Goal: Task Accomplishment & Management: Complete application form

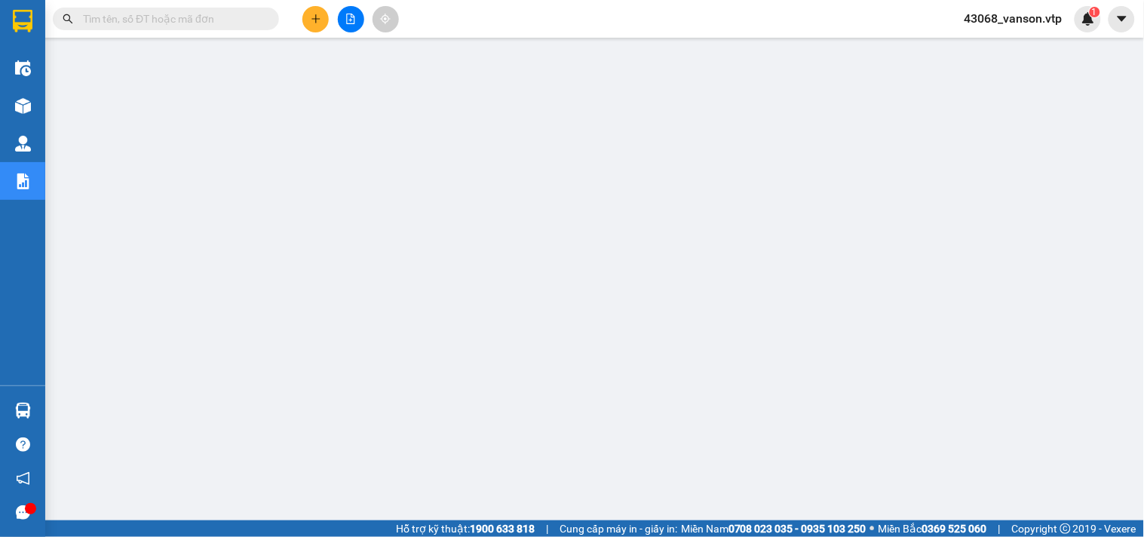
click at [1030, 8] on div "43068_vanson.vtp 1" at bounding box center [1027, 19] width 149 height 26
click at [1030, 11] on span "43068_vanson.vtp" at bounding box center [1014, 18] width 122 height 19
click at [1032, 47] on span "Đăng xuất" at bounding box center [1022, 46] width 89 height 17
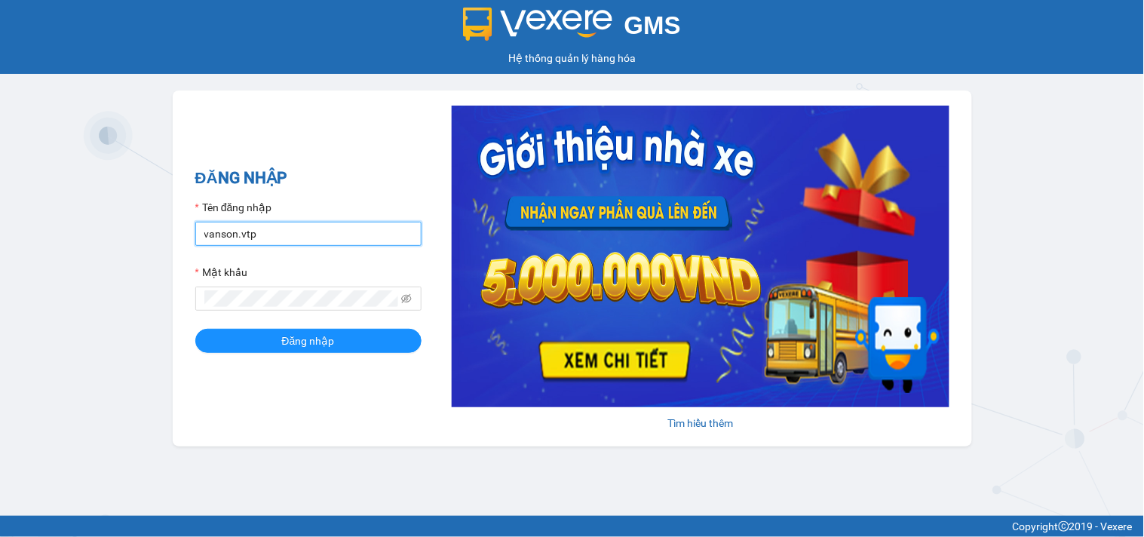
click at [327, 237] on input "vanson.vtp" at bounding box center [308, 234] width 226 height 24
type input "chivan.vtp"
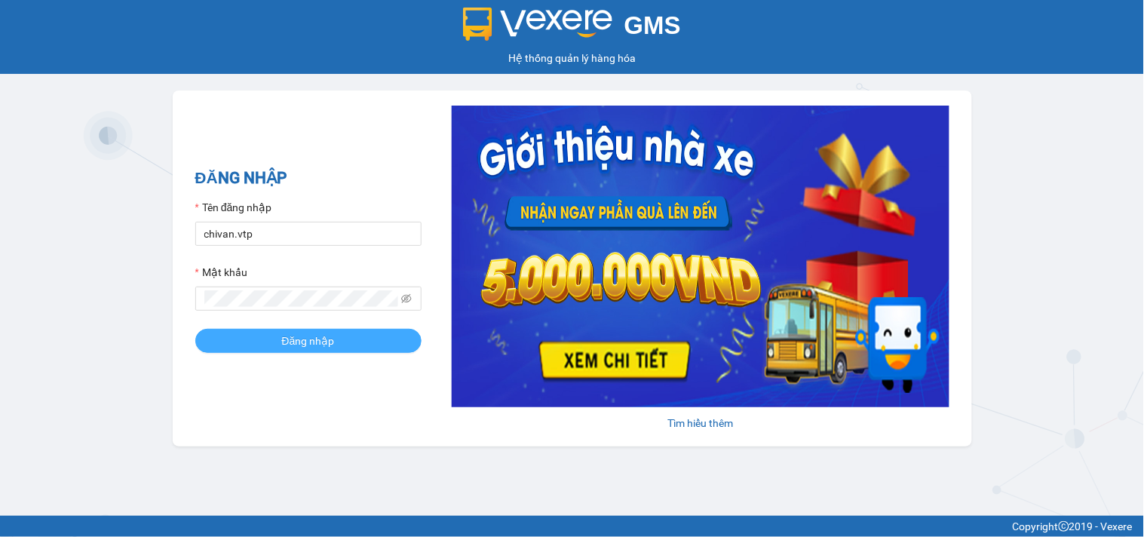
click at [279, 333] on button "Đăng nhập" at bounding box center [308, 341] width 226 height 24
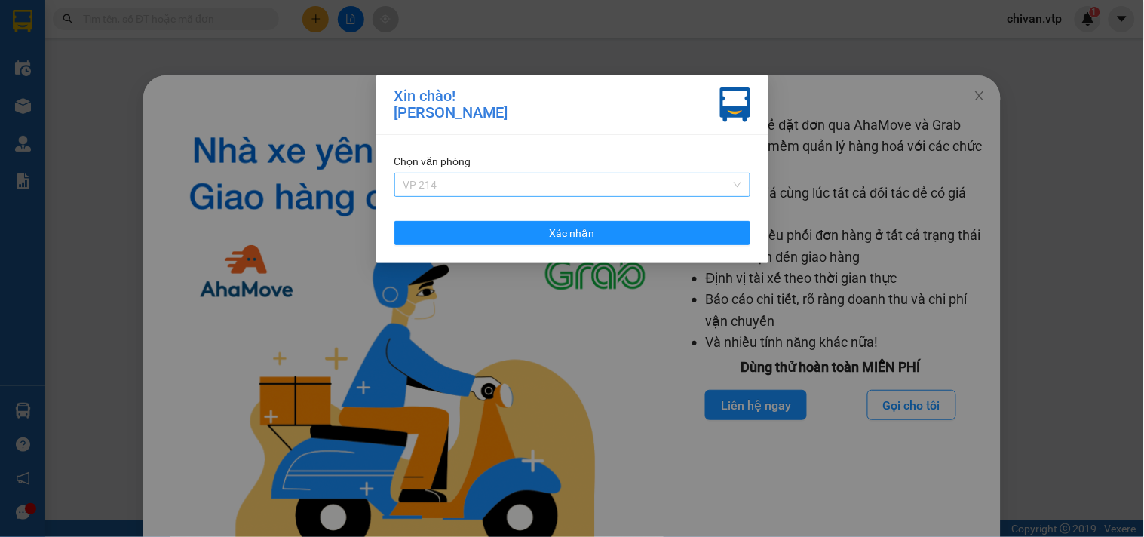
click at [515, 175] on span "VP 214" at bounding box center [573, 185] width 338 height 23
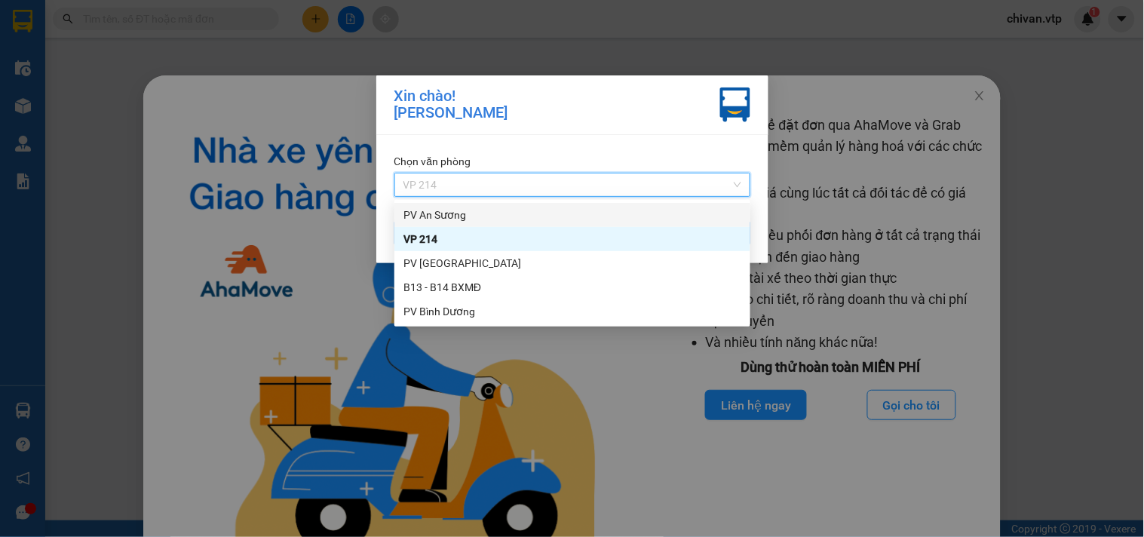
click at [487, 211] on div "PV An Sương" at bounding box center [573, 215] width 338 height 17
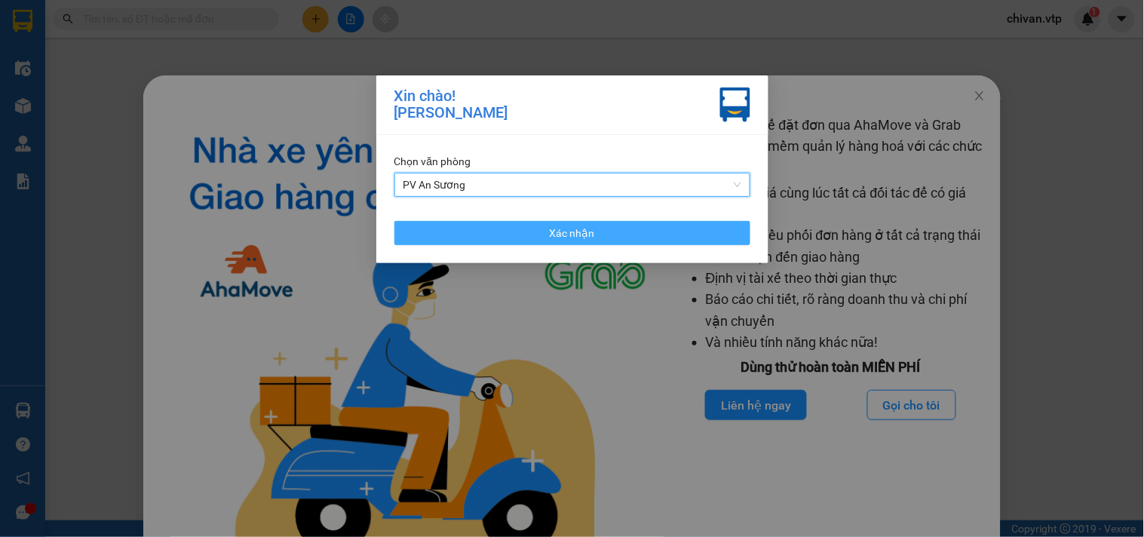
drag, startPoint x: 487, startPoint y: 244, endPoint x: 468, endPoint y: 246, distance: 19.0
click at [487, 244] on button "Xác nhận" at bounding box center [573, 233] width 356 height 24
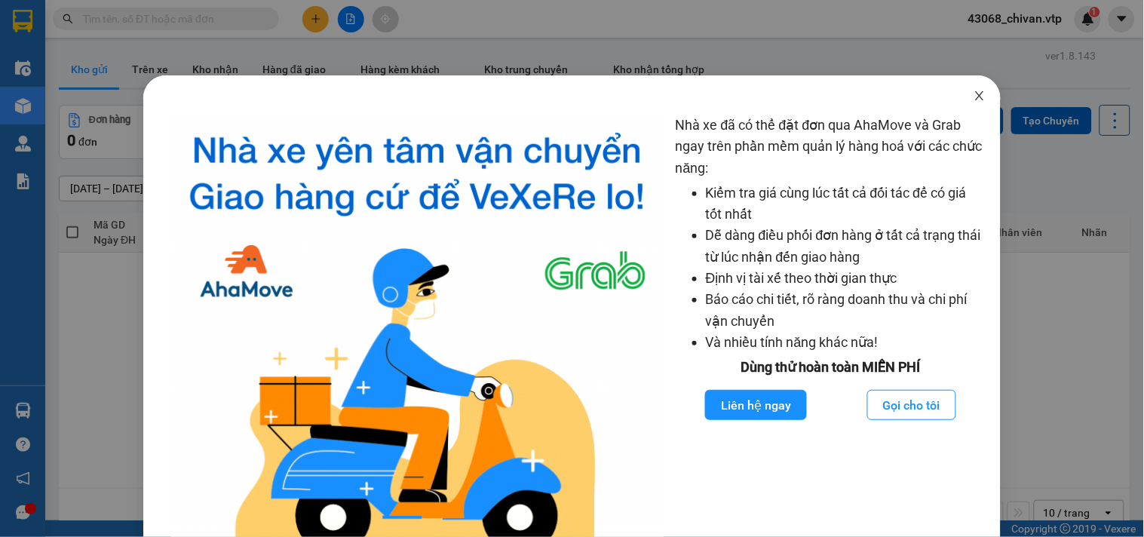
click at [960, 94] on span "Close" at bounding box center [980, 96] width 42 height 42
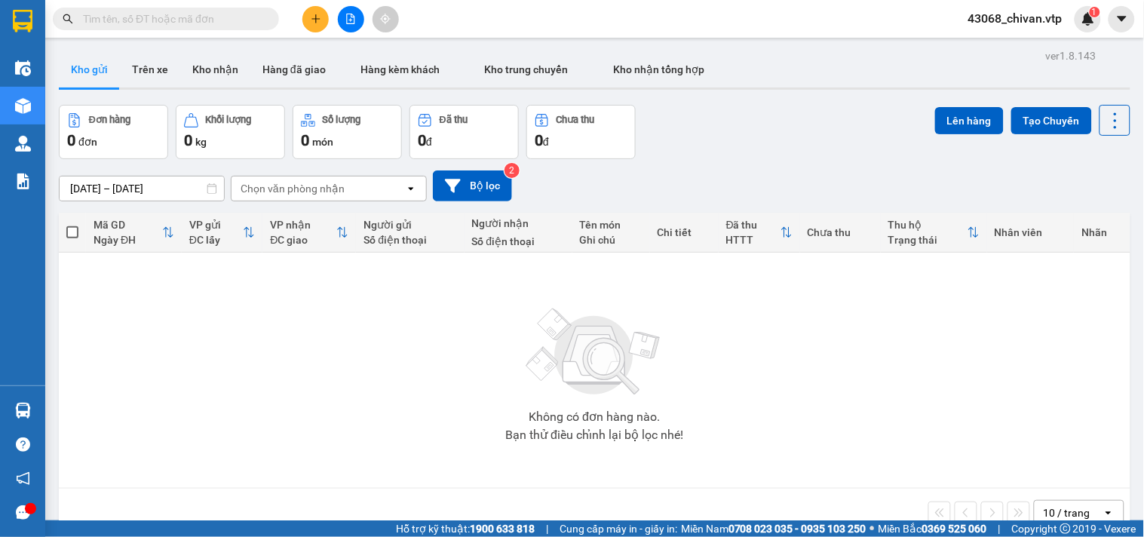
click at [161, 26] on input "text" at bounding box center [172, 19] width 178 height 17
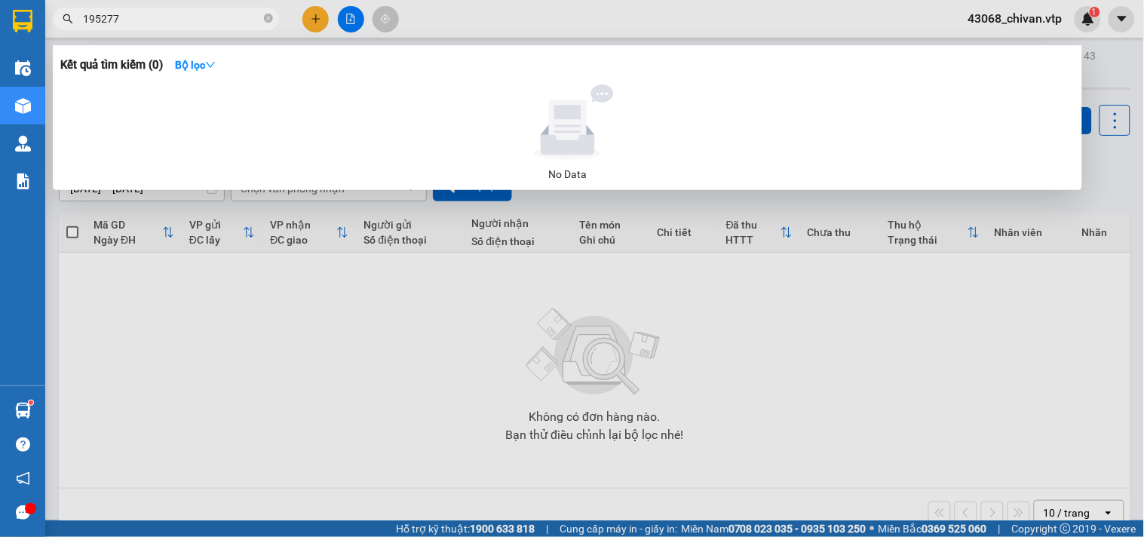
click at [0, 8] on section "Kết quả tìm kiếm ( 0 ) Bộ lọc No Data 195277 43068_chivan.vtp 1 Điều hành xe Kh…" at bounding box center [572, 268] width 1144 height 537
click at [174, 25] on input "195277" at bounding box center [172, 19] width 178 height 17
click at [0, 0] on html "Kết quả tìm kiếm ( 0 ) Bộ lọc No Data 195277 43068_chivan.vtp 1 Điều hành xe Kh…" at bounding box center [572, 268] width 1144 height 537
type input "0473"
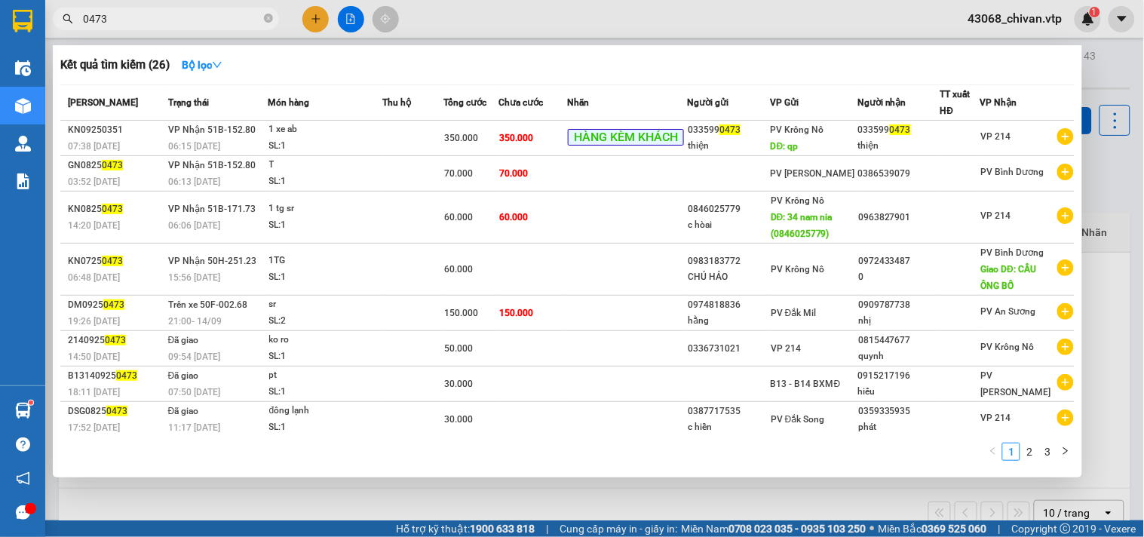
click at [458, 511] on div at bounding box center [572, 268] width 1144 height 537
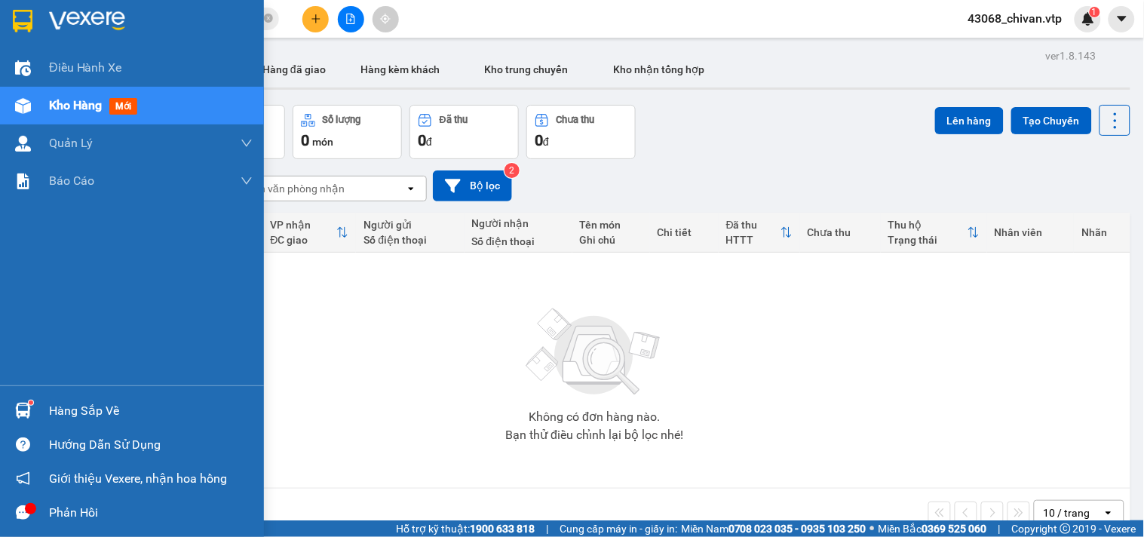
click at [33, 404] on div at bounding box center [23, 411] width 26 height 26
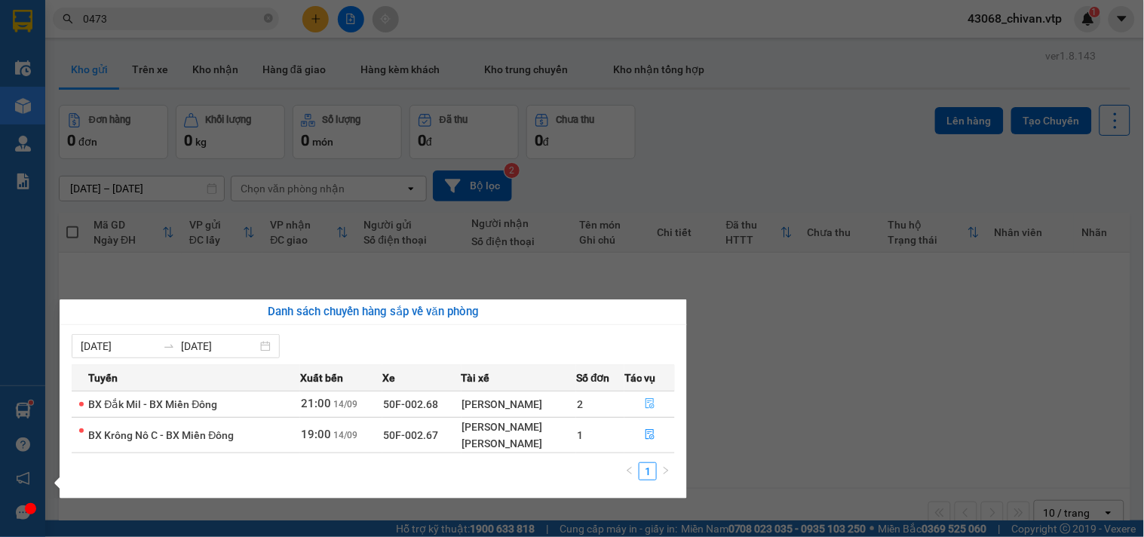
click at [660, 398] on button "button" at bounding box center [649, 404] width 49 height 24
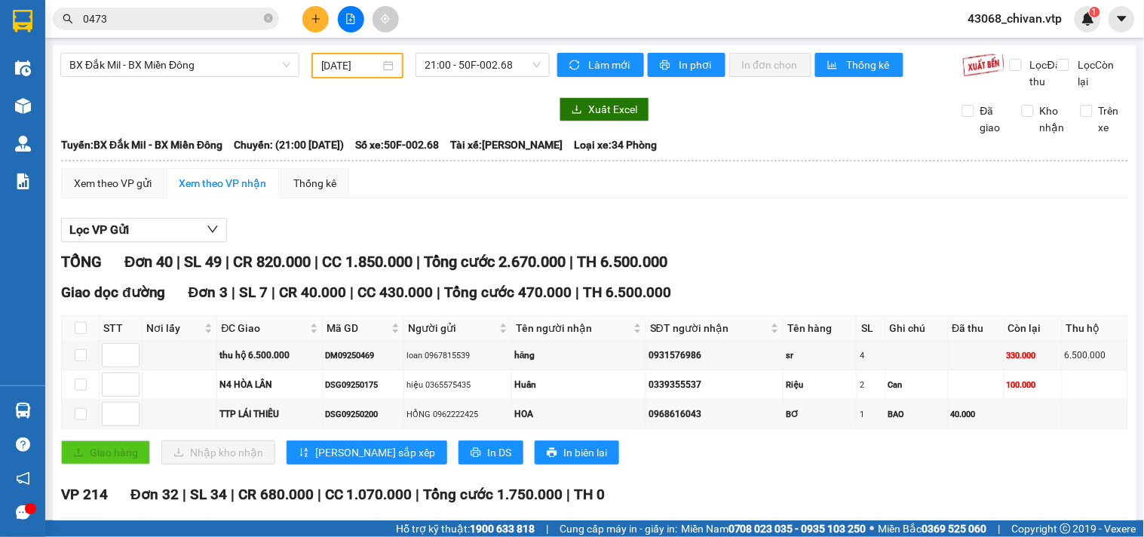
type input "14/09/2025"
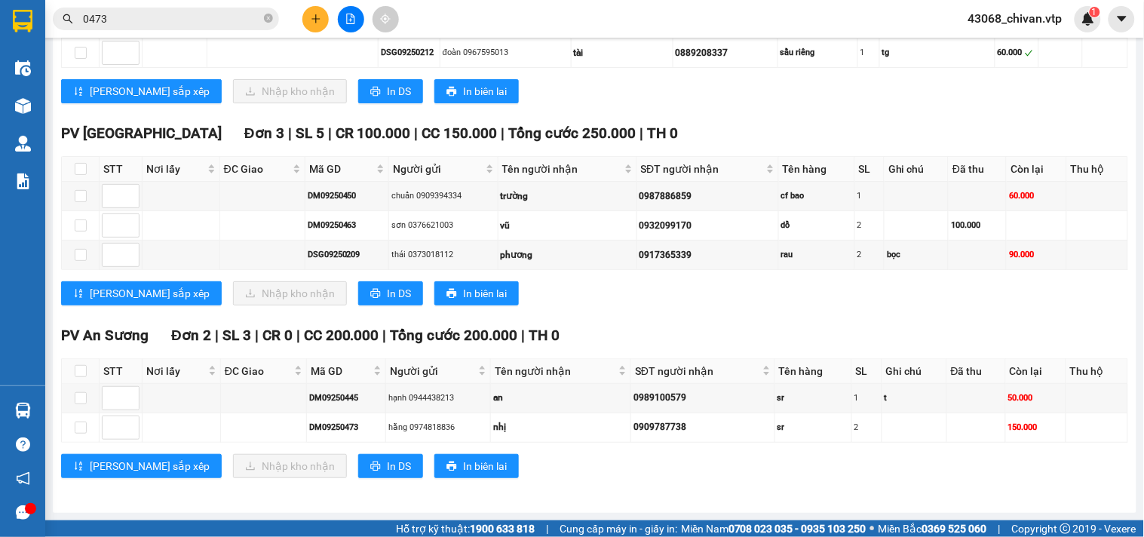
scroll to position [1443, 0]
click at [77, 373] on input "checkbox" at bounding box center [81, 371] width 12 height 12
checkbox input "true"
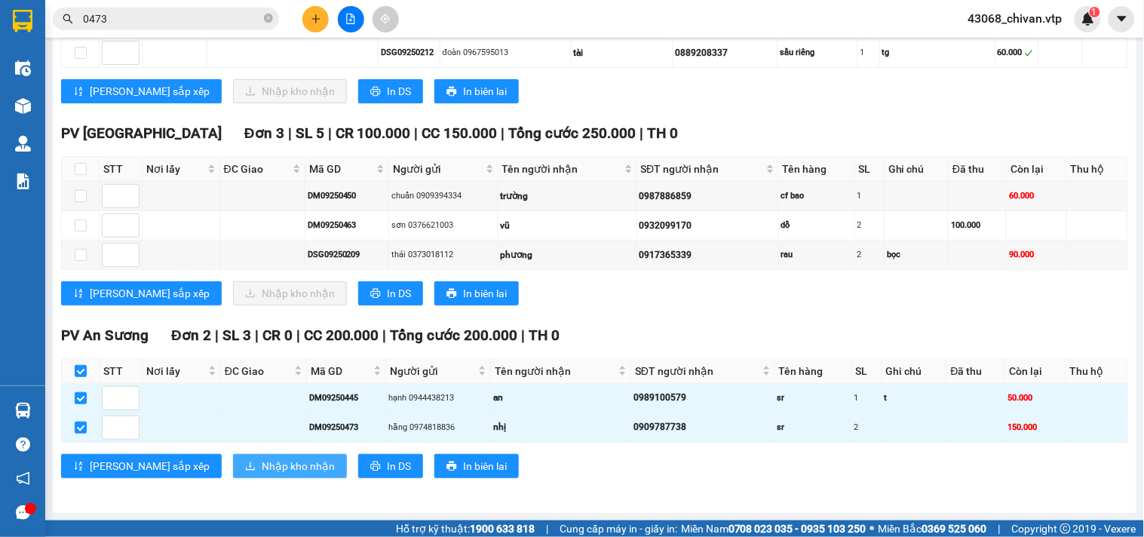
click at [262, 458] on span "Nhập kho nhận" at bounding box center [298, 466] width 73 height 17
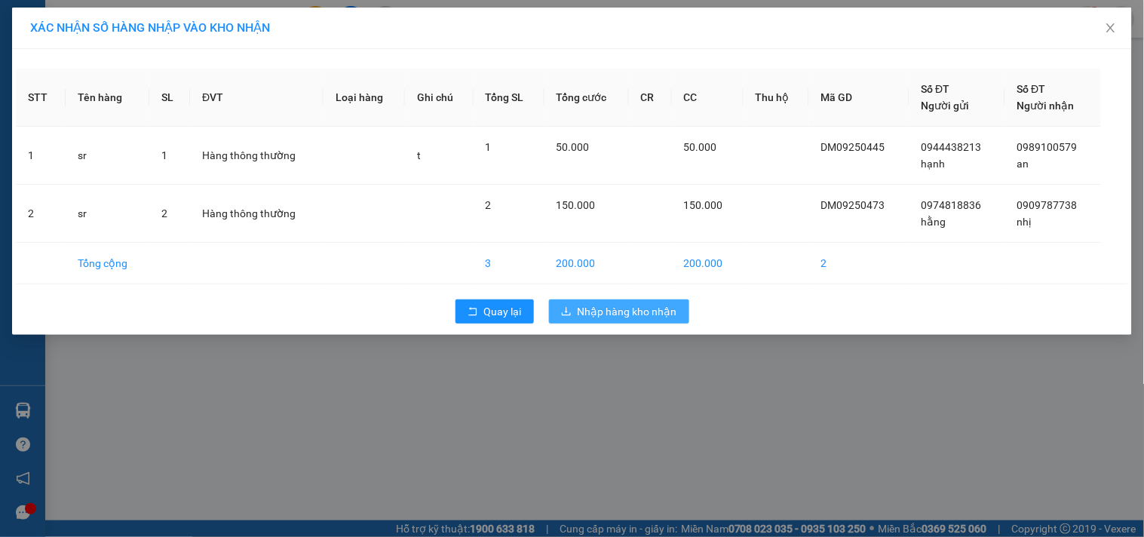
click at [641, 317] on span "Nhập hàng kho nhận" at bounding box center [628, 311] width 100 height 17
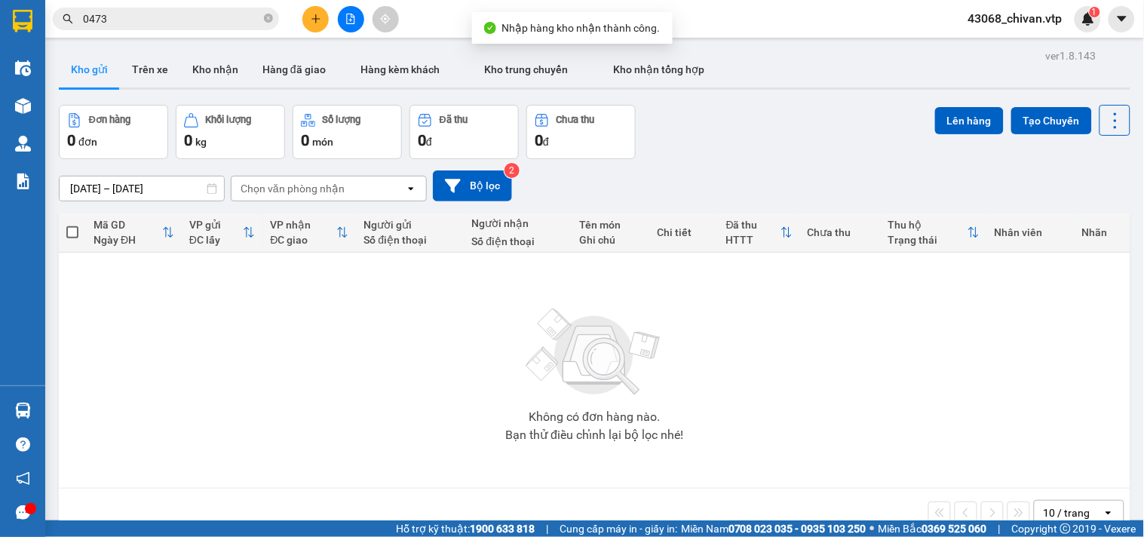
click at [61, 406] on td "Không có đơn hàng nào. Bạn thử điều chỉnh lại bộ lọc nhé!" at bounding box center [595, 371] width 1072 height 236
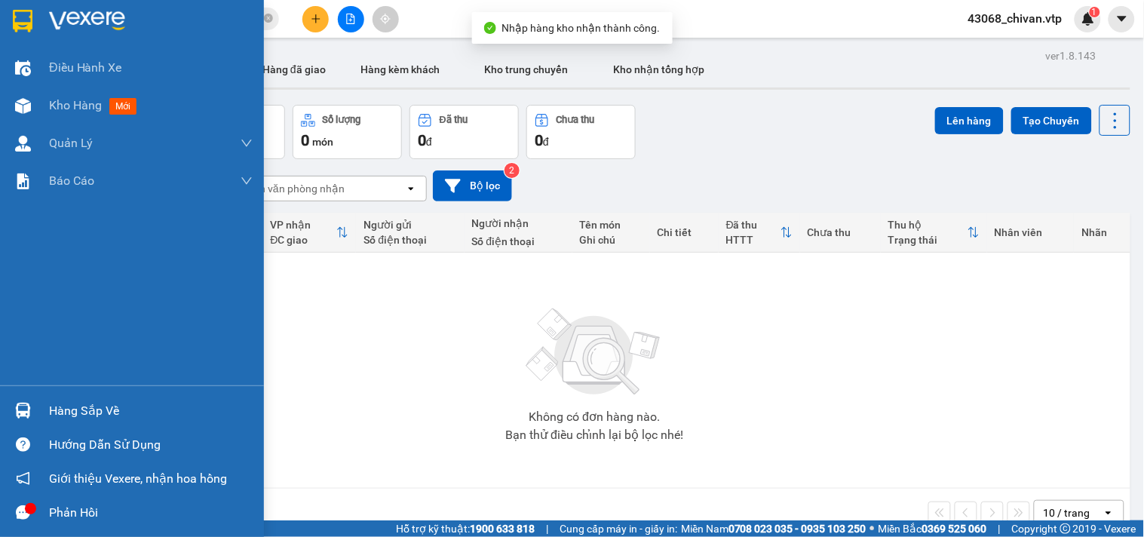
click at [39, 404] on div "Hàng sắp về" at bounding box center [132, 411] width 264 height 34
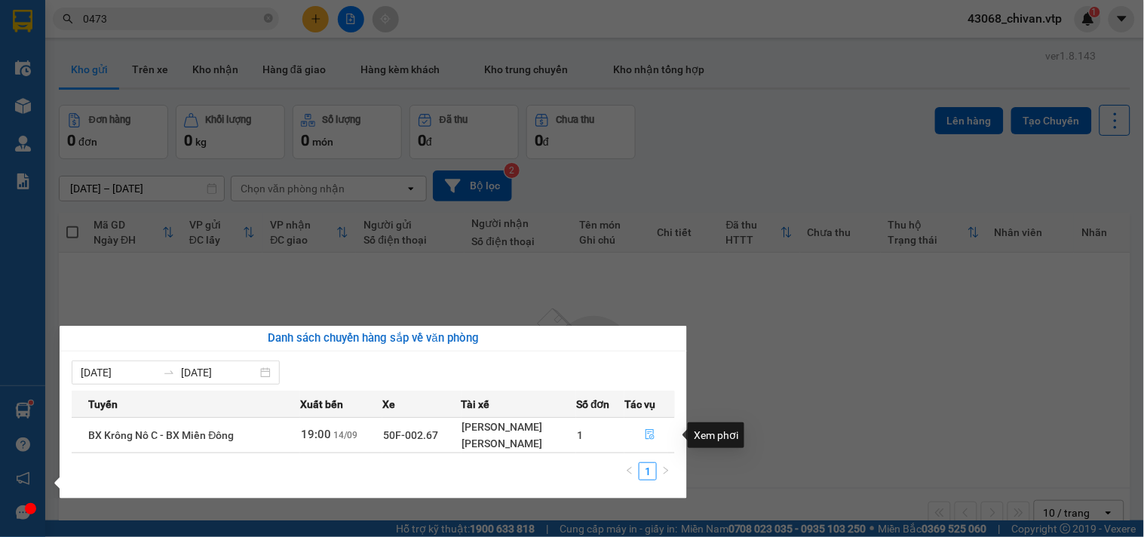
click at [653, 431] on icon "file-done" at bounding box center [650, 434] width 11 height 11
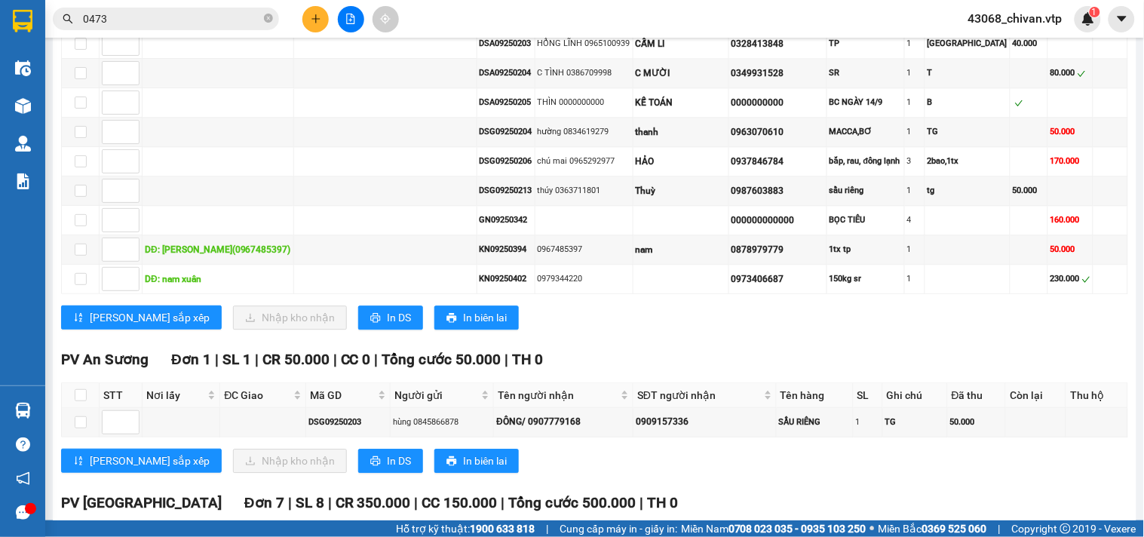
scroll to position [1173, 0]
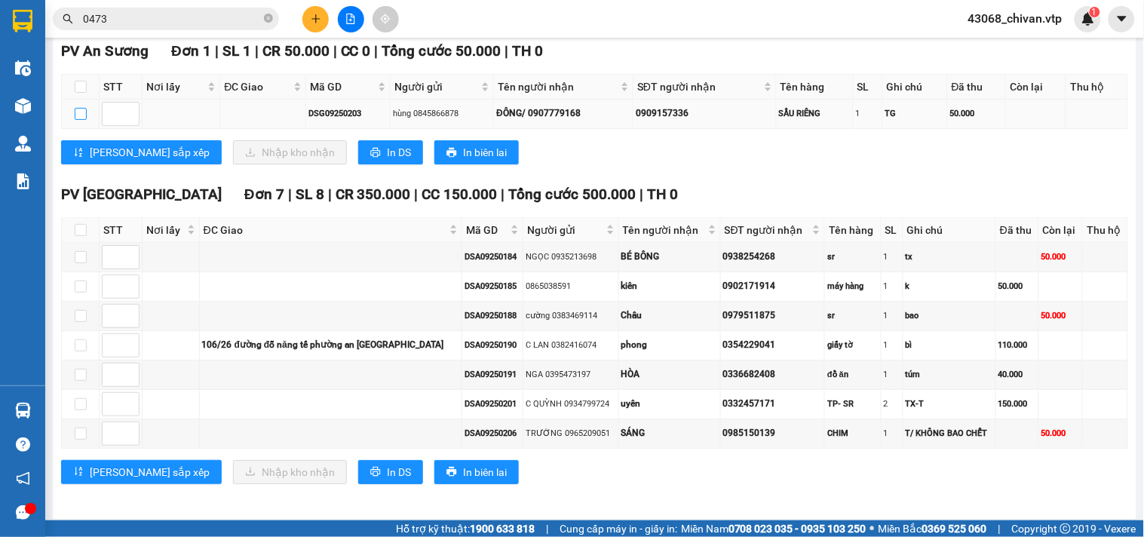
click at [83, 120] on input "checkbox" at bounding box center [81, 114] width 12 height 12
checkbox input "true"
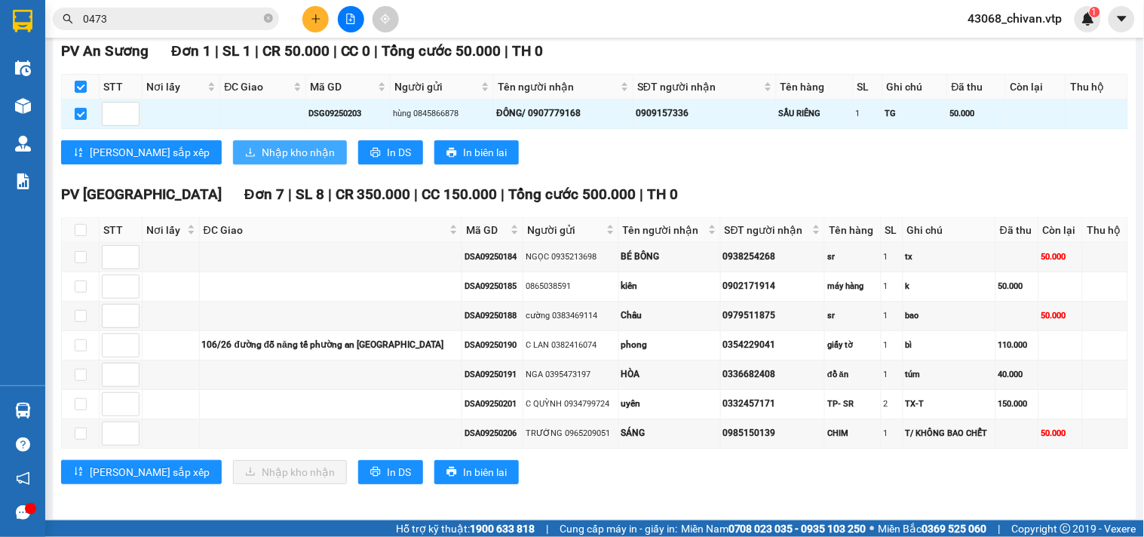
click at [262, 161] on span "Nhập kho nhận" at bounding box center [298, 152] width 73 height 17
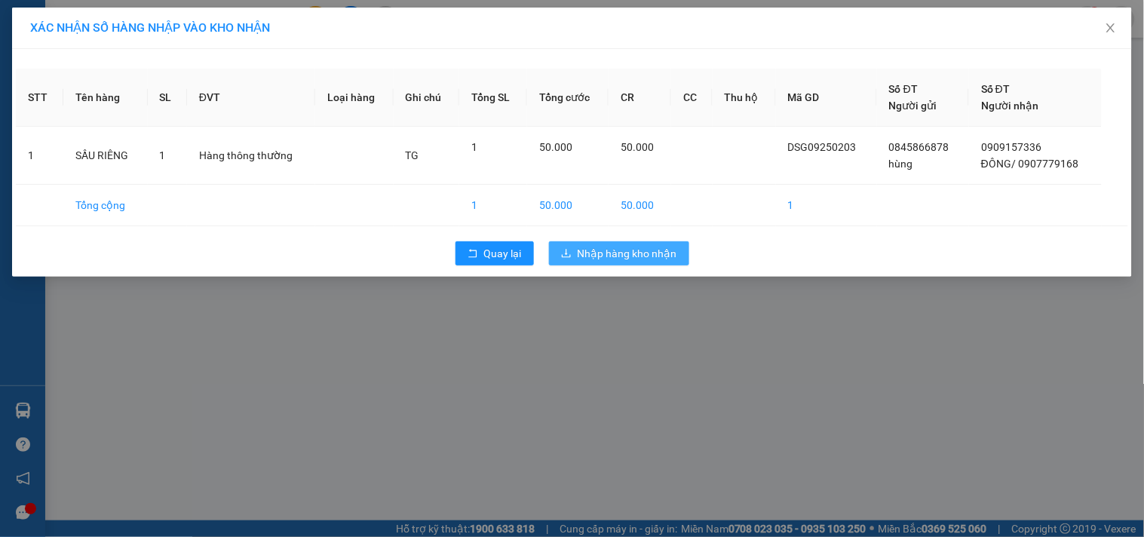
click at [611, 253] on span "Nhập hàng kho nhận" at bounding box center [628, 253] width 100 height 17
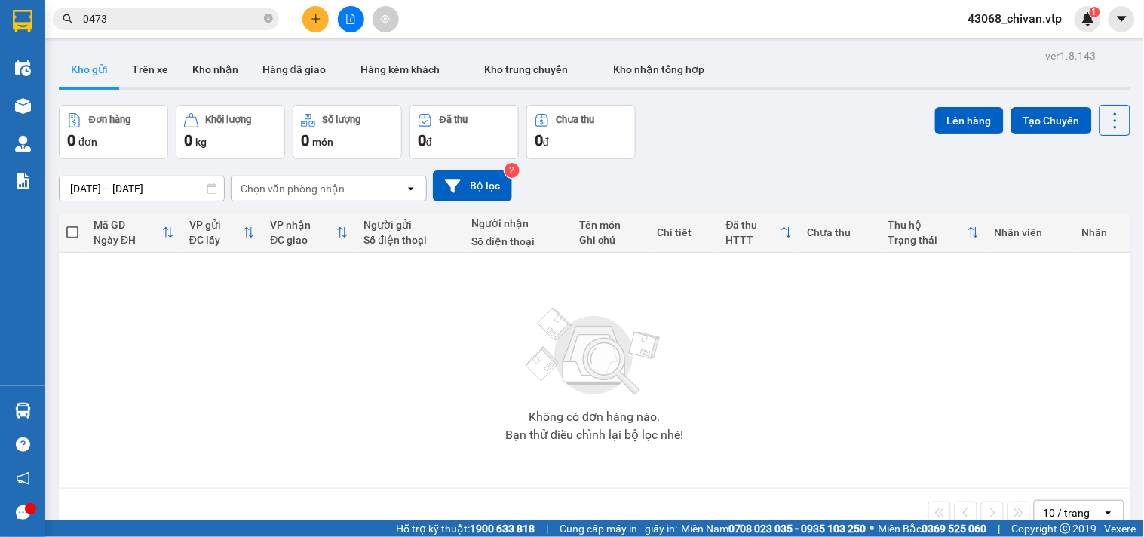
drag, startPoint x: 156, startPoint y: 19, endPoint x: 0, endPoint y: 33, distance: 156.8
click at [0, 23] on section "Kết quả tìm kiếm ( 26 ) Bộ lọc Mã ĐH Trạng thái Món hàng Thu hộ Tổng cước Chưa …" at bounding box center [572, 268] width 1144 height 537
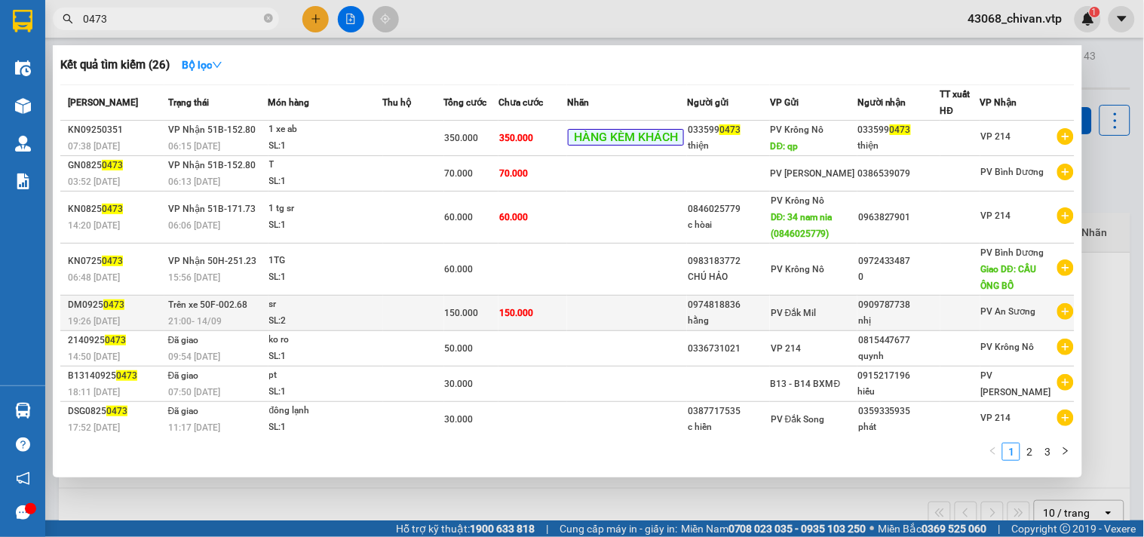
click at [395, 329] on td at bounding box center [413, 313] width 61 height 35
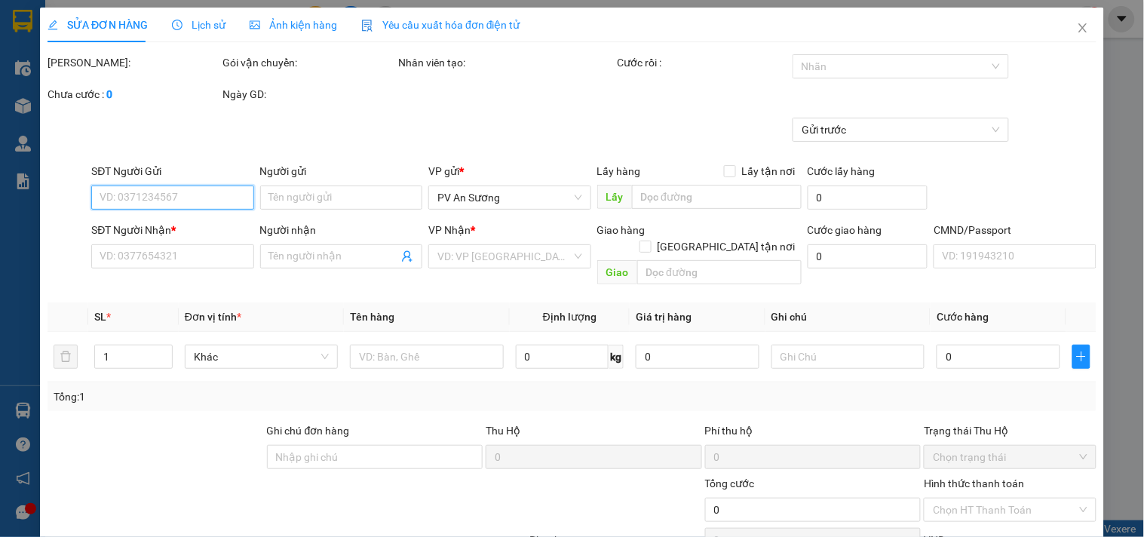
type input "0974818836"
type input "hằng"
type input "0909787738"
type input "nhị"
type input "150.000"
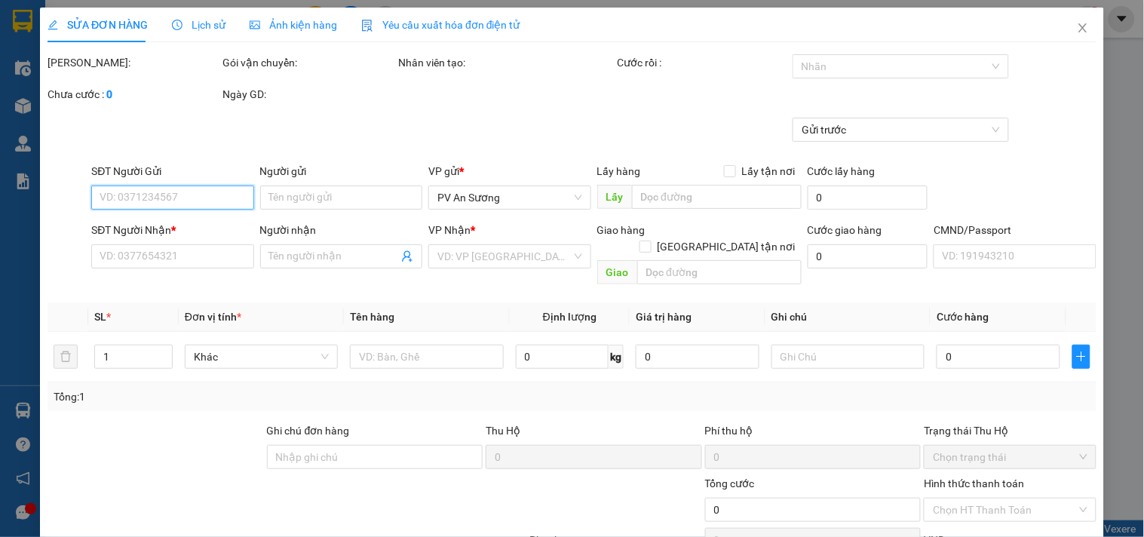
type input "150.000"
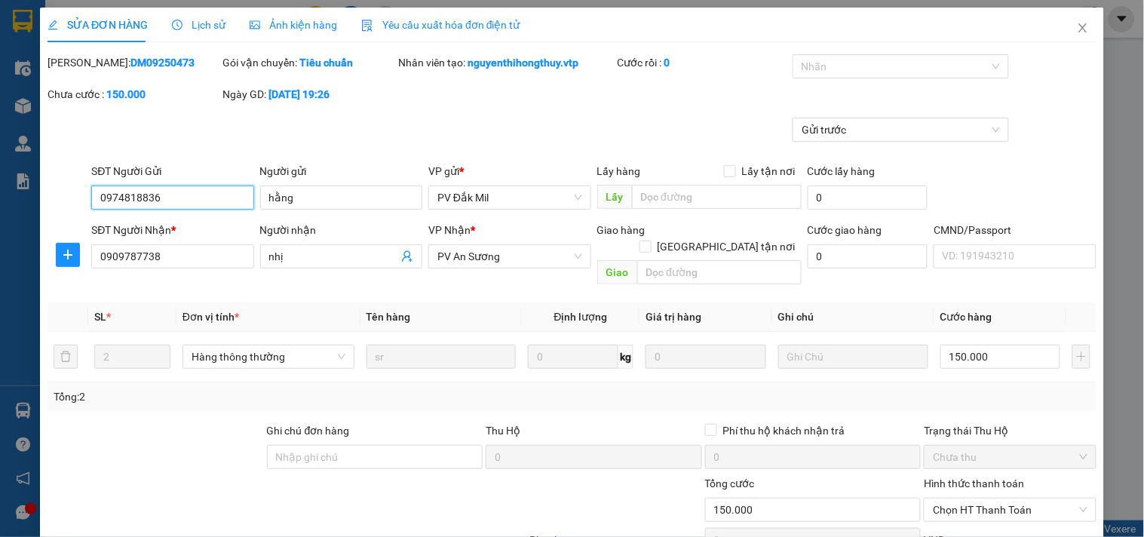
type input "7.500"
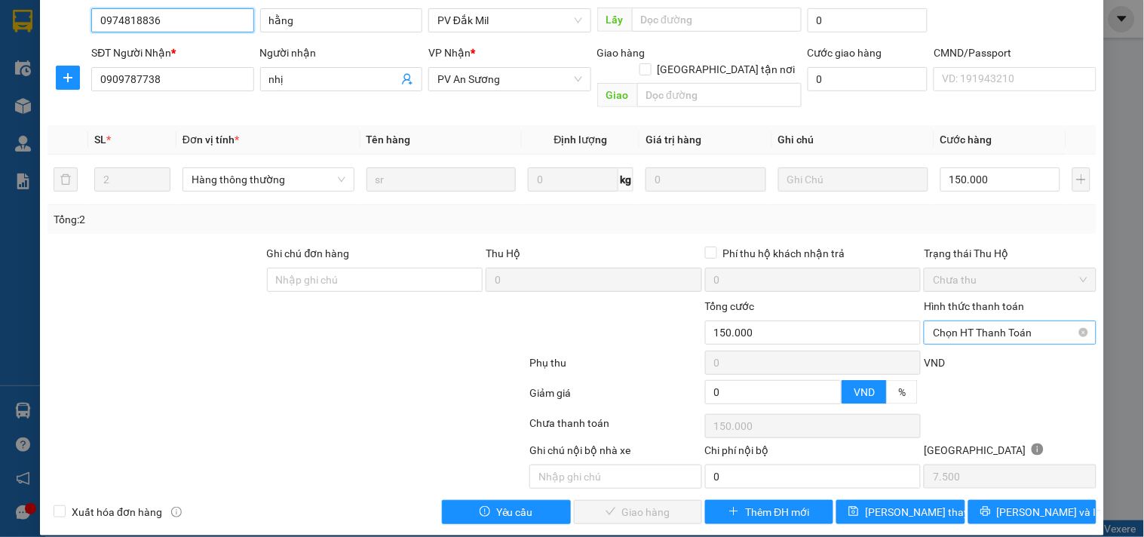
click at [963, 321] on span "Chọn HT Thanh Toán" at bounding box center [1010, 332] width 154 height 23
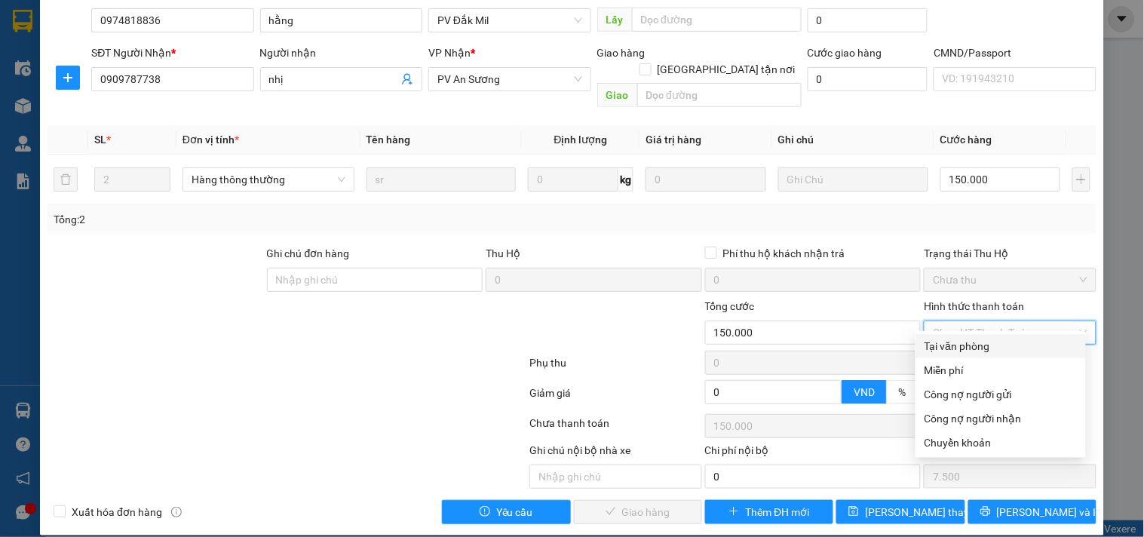
click at [971, 342] on div "Tại văn phòng" at bounding box center [1001, 346] width 152 height 17
type input "0"
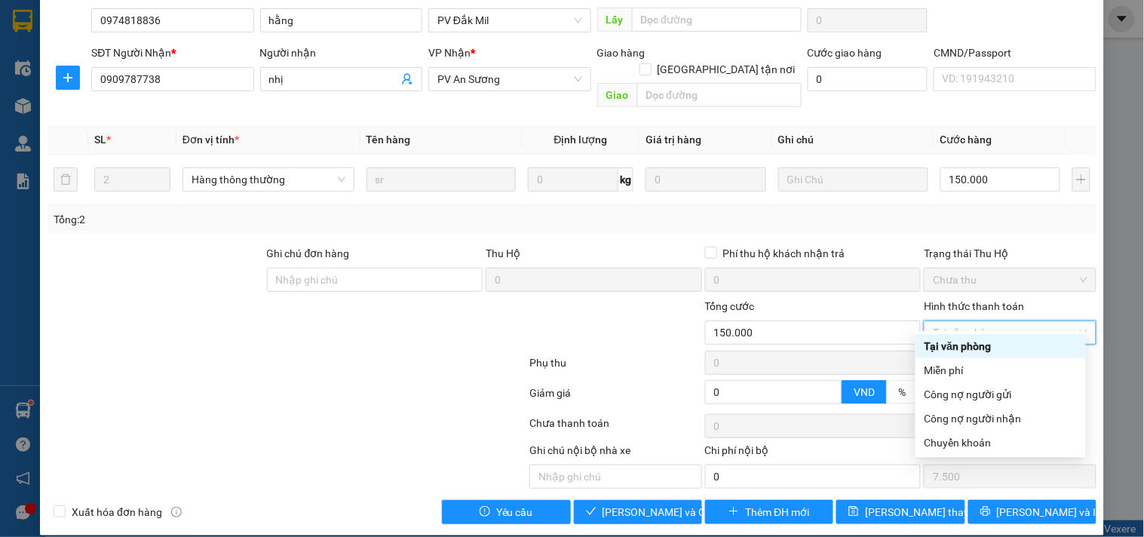
click at [1027, 211] on div "Tổng: 2" at bounding box center [572, 219] width 1037 height 17
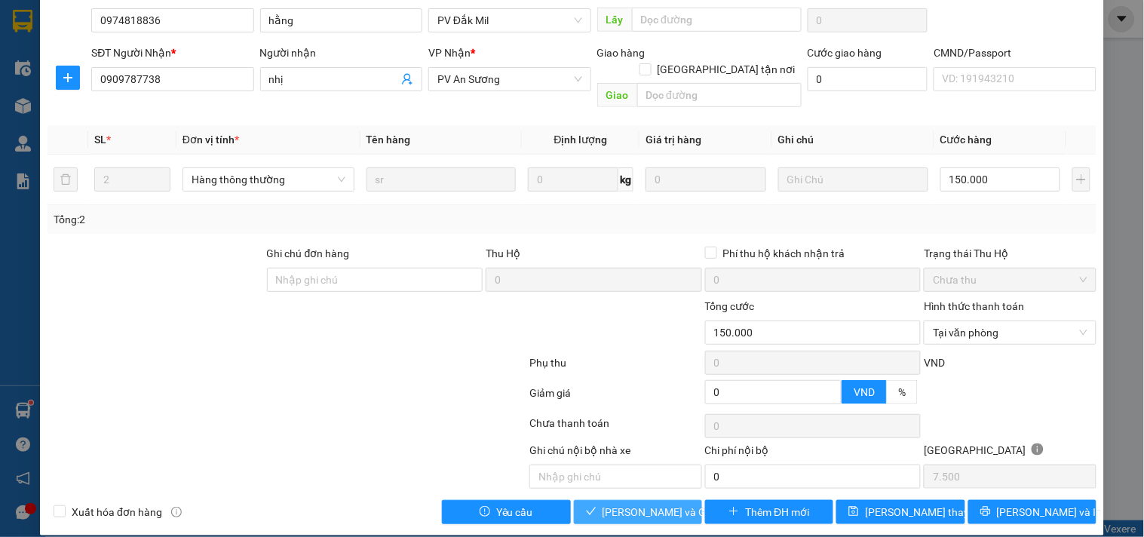
drag, startPoint x: 673, startPoint y: 494, endPoint x: 377, endPoint y: 94, distance: 497.9
click at [672, 504] on span "Lưu và Giao hàng" at bounding box center [675, 512] width 145 height 17
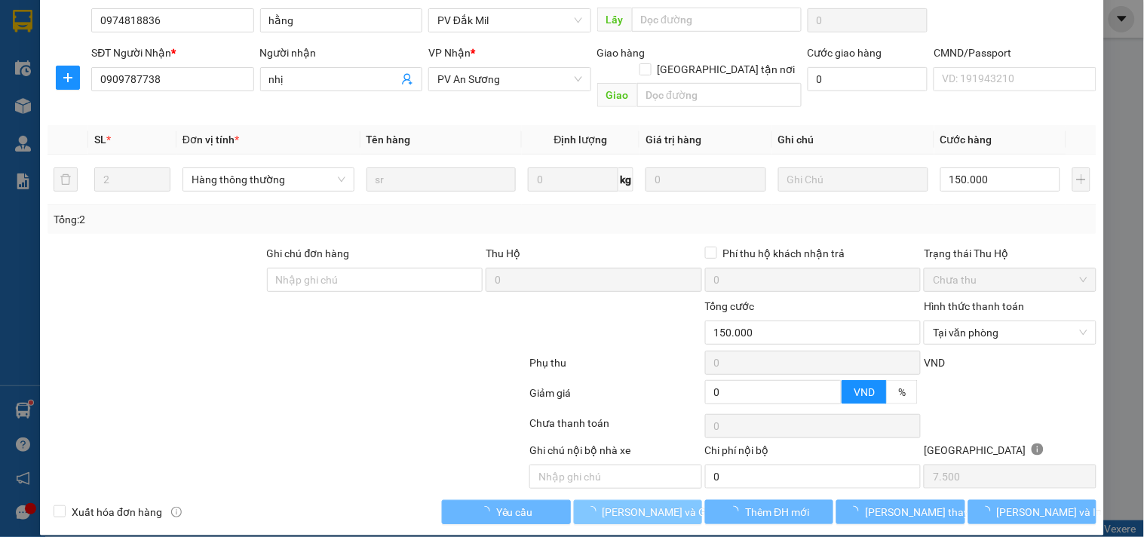
scroll to position [0, 0]
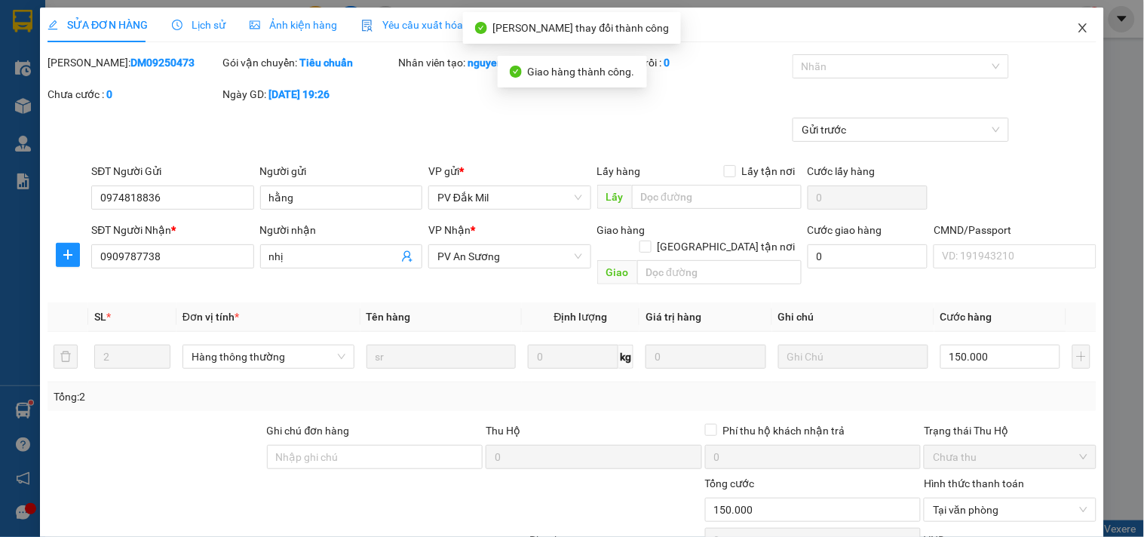
click at [1077, 23] on icon "close" at bounding box center [1083, 28] width 12 height 12
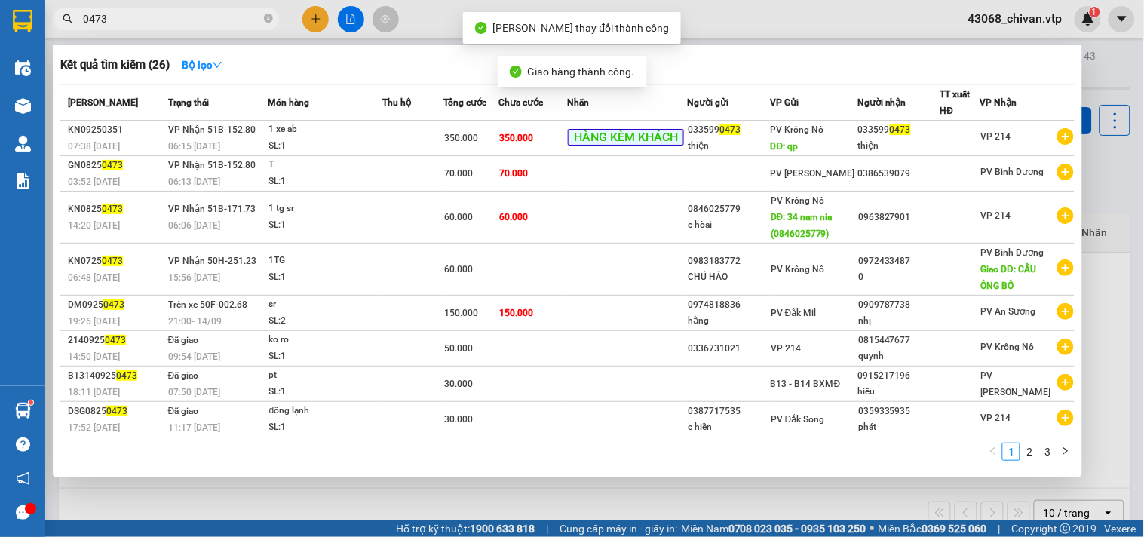
click at [177, 23] on input "0473" at bounding box center [172, 19] width 178 height 17
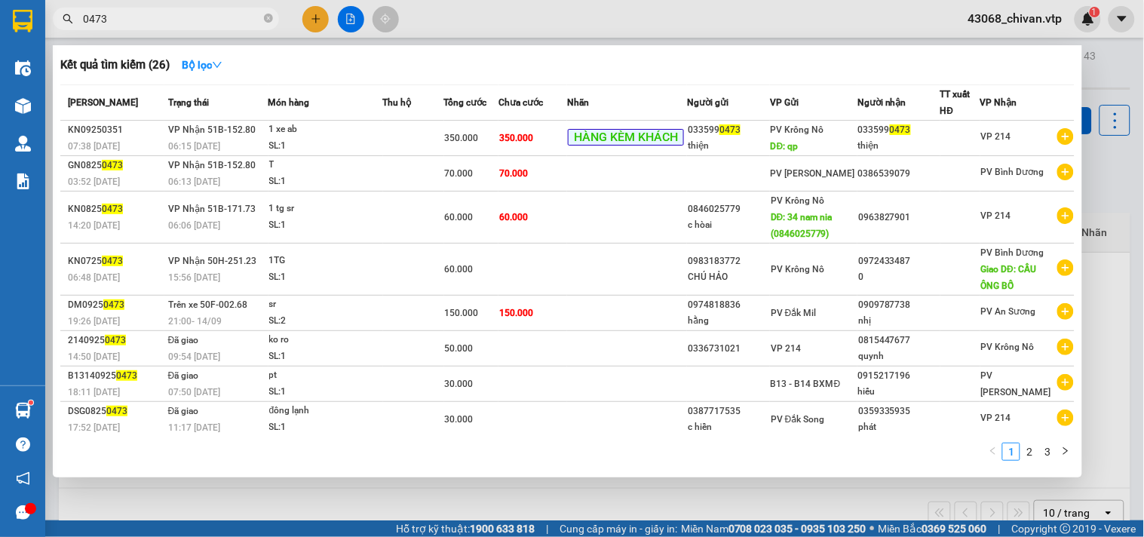
paste input "989100579"
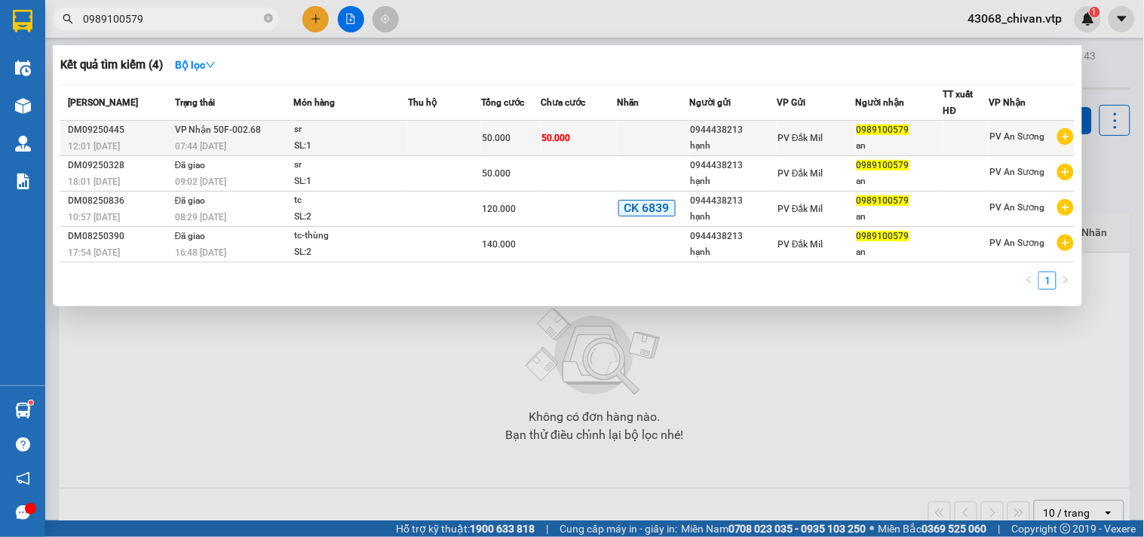
type input "0989100579"
click at [766, 134] on div "0944438213" at bounding box center [733, 130] width 86 height 16
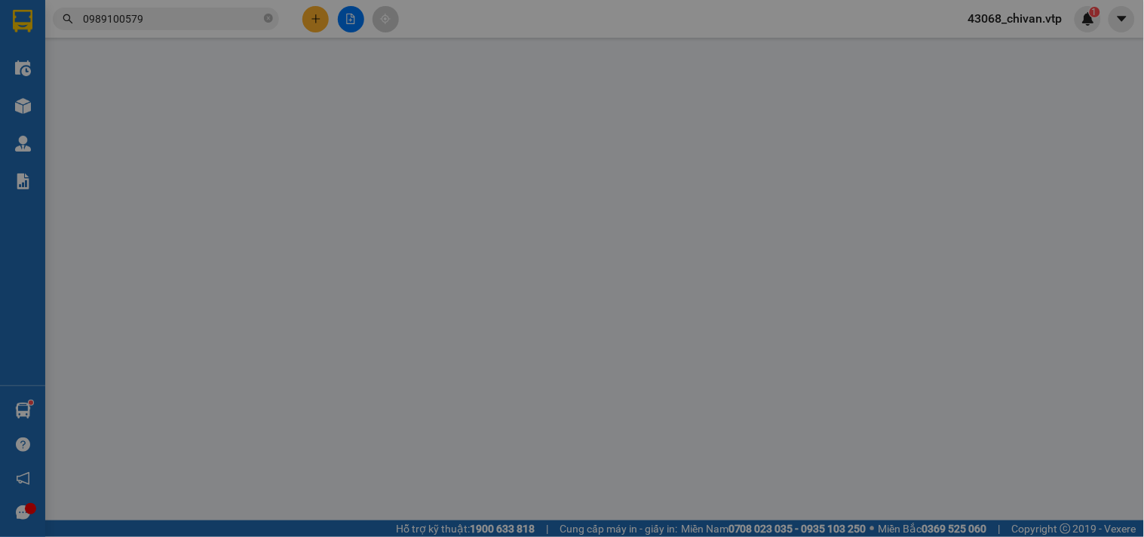
type input "0944438213"
type input "hạnh"
type input "0989100579"
type input "an"
type input "50.000"
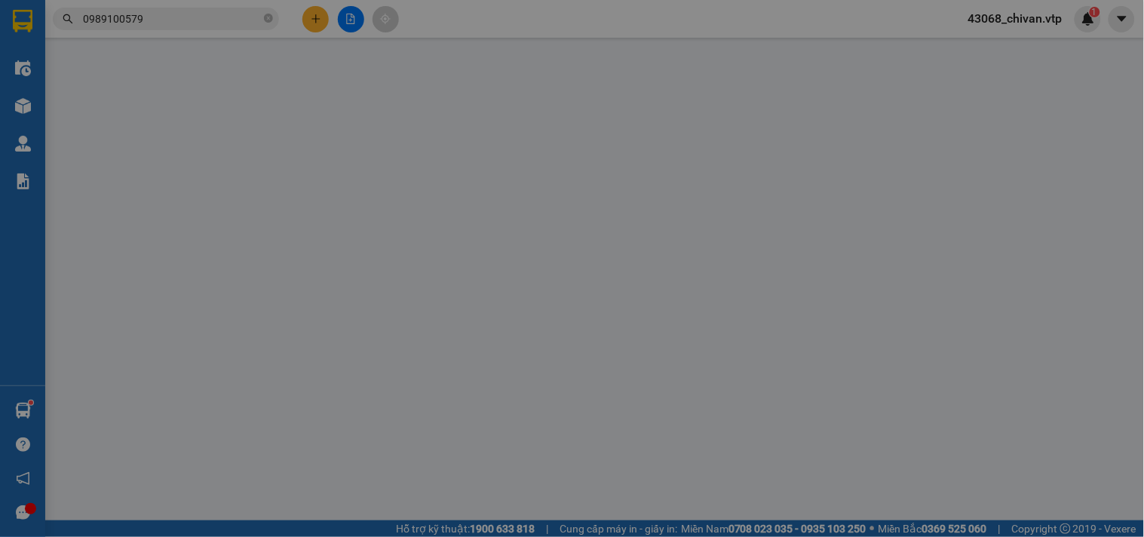
type input "50.000"
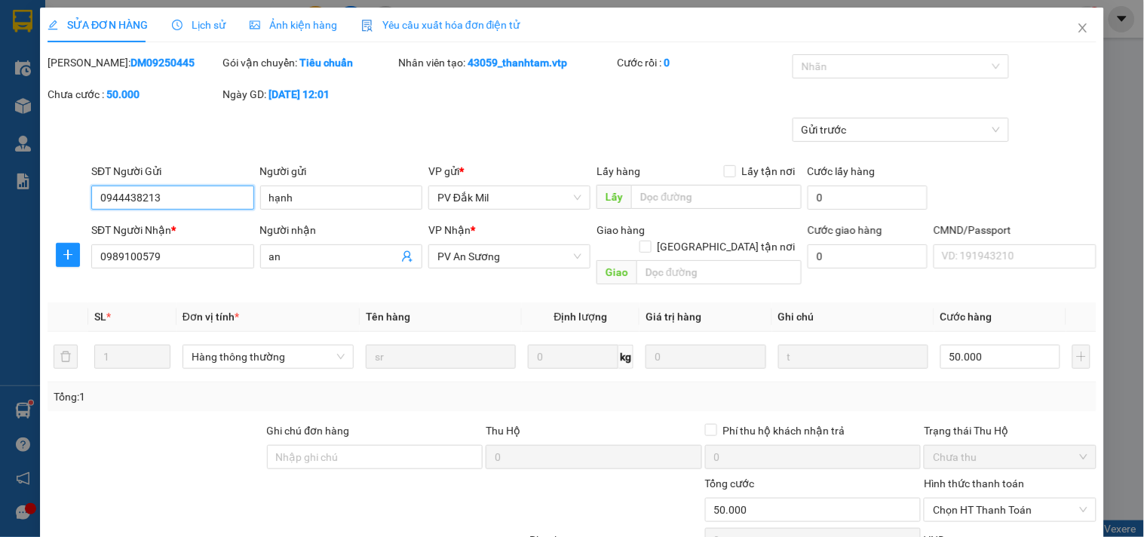
type input "2.500"
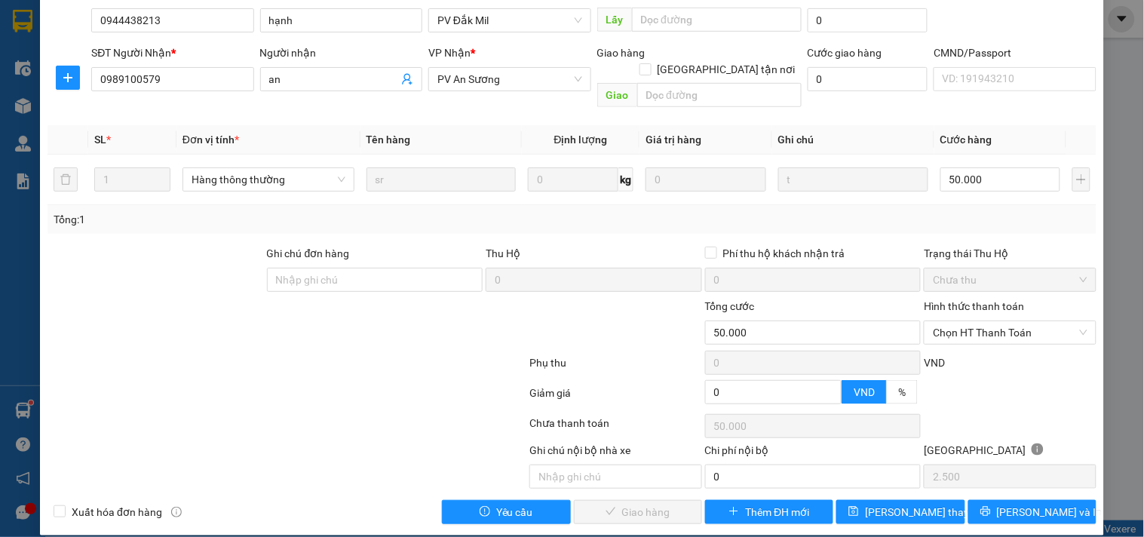
drag, startPoint x: 1002, startPoint y: 302, endPoint x: 990, endPoint y: 341, distance: 41.0
click at [1001, 302] on div "Hình thức thanh toán" at bounding box center [1010, 309] width 172 height 23
click at [988, 321] on span "Chọn HT Thanh Toán" at bounding box center [1010, 332] width 154 height 23
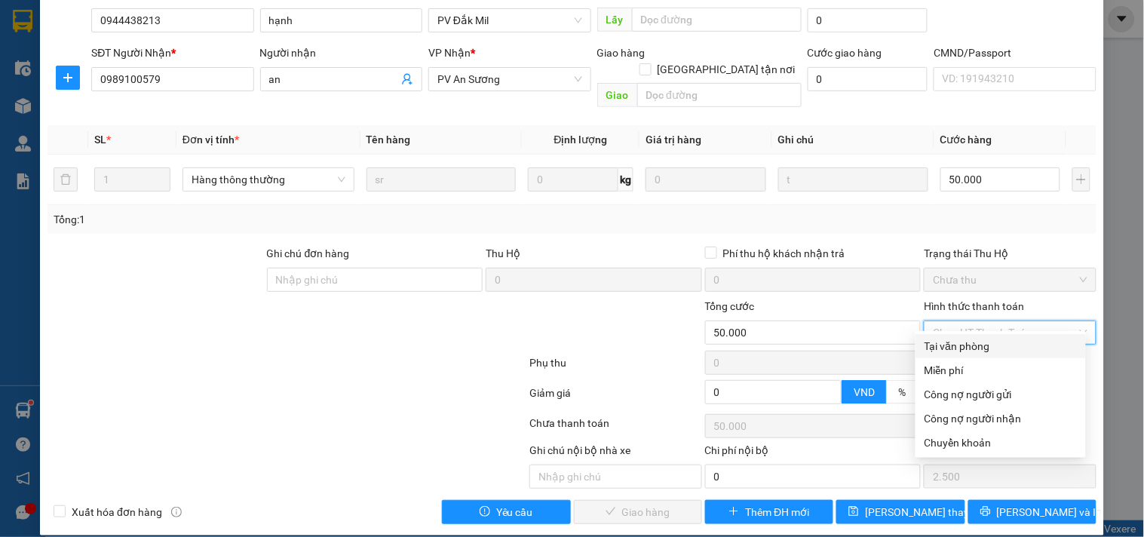
click at [972, 342] on div "Tại văn phòng" at bounding box center [1001, 346] width 152 height 17
type input "0"
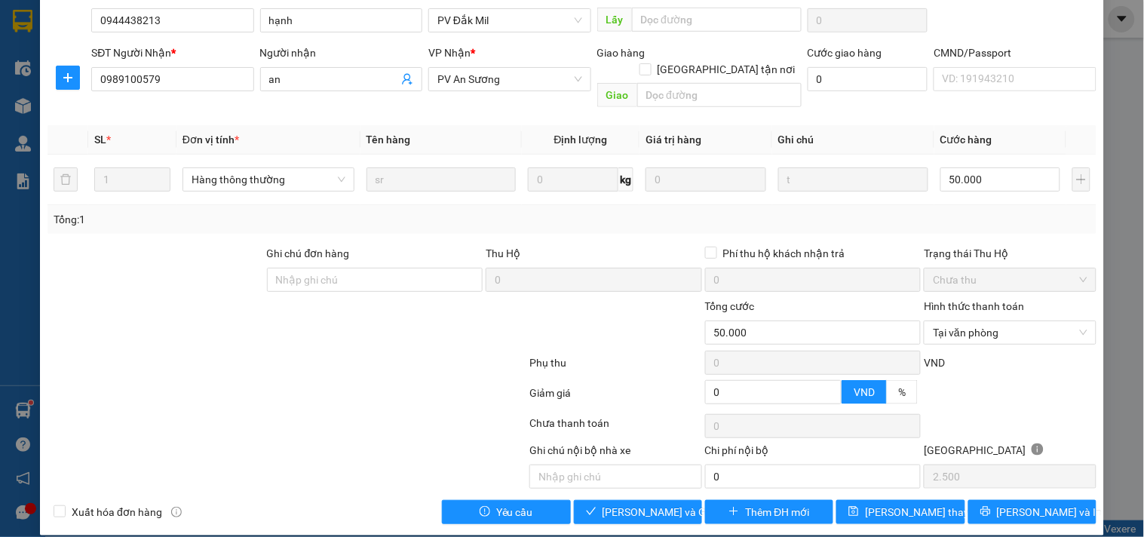
click at [1012, 328] on div "Hình thức thanh toán Tại văn phòng" at bounding box center [1010, 324] width 172 height 53
click at [1005, 324] on span "Tại văn phòng" at bounding box center [1010, 332] width 154 height 23
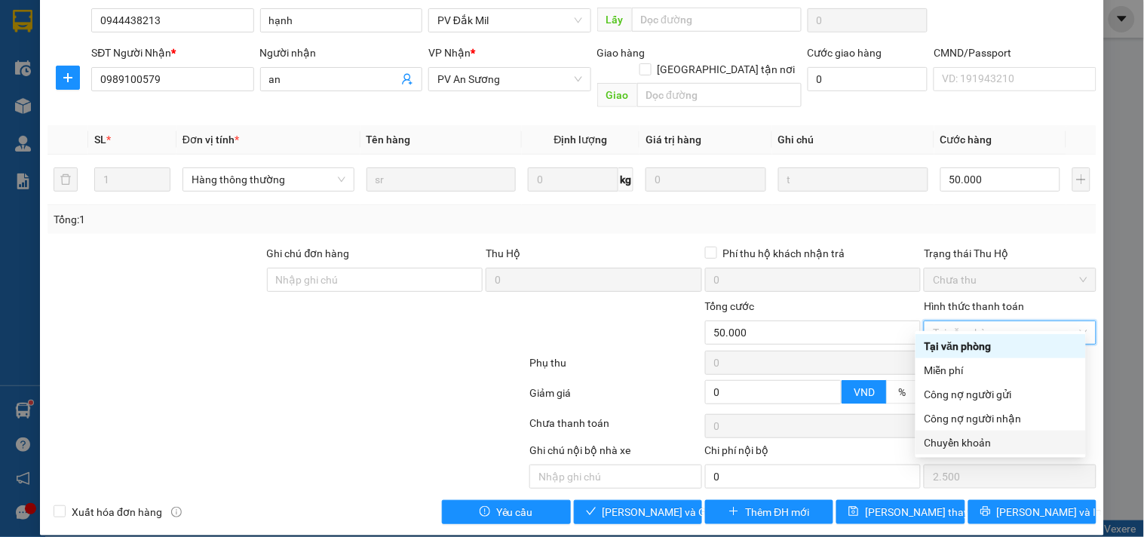
click at [973, 447] on div "Chuyển khoản" at bounding box center [1001, 443] width 152 height 17
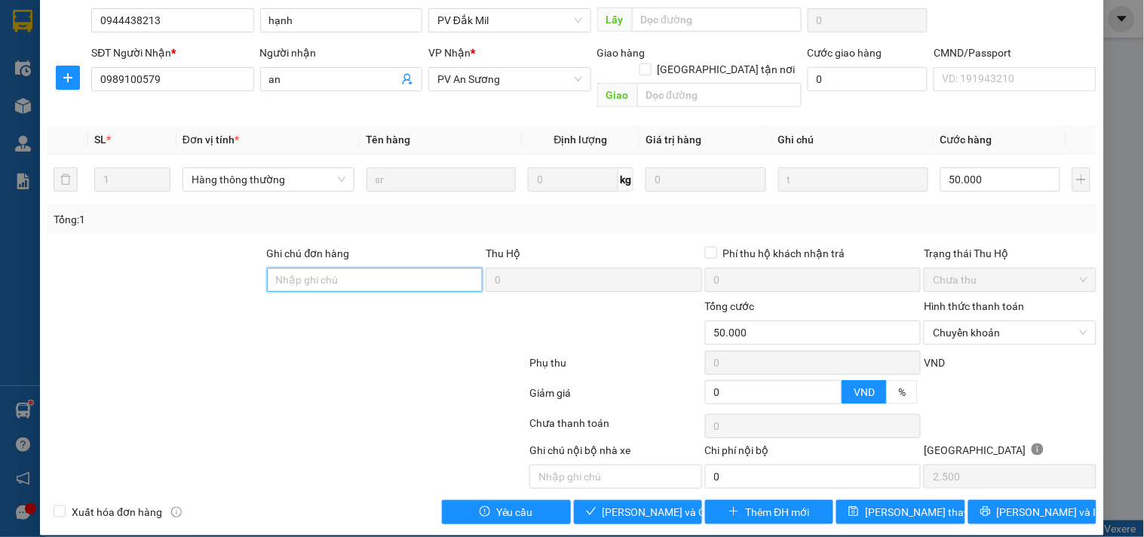
drag, startPoint x: 422, startPoint y: 272, endPoint x: 421, endPoint y: 264, distance: 8.4
click at [422, 272] on input "Ghi chú đơn hàng" at bounding box center [375, 280] width 217 height 24
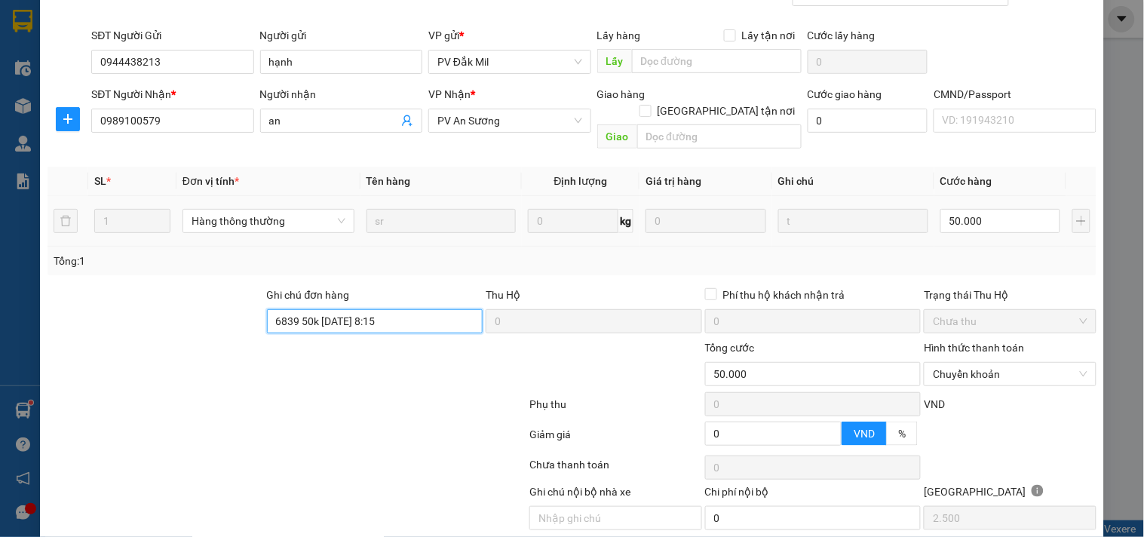
scroll to position [0, 0]
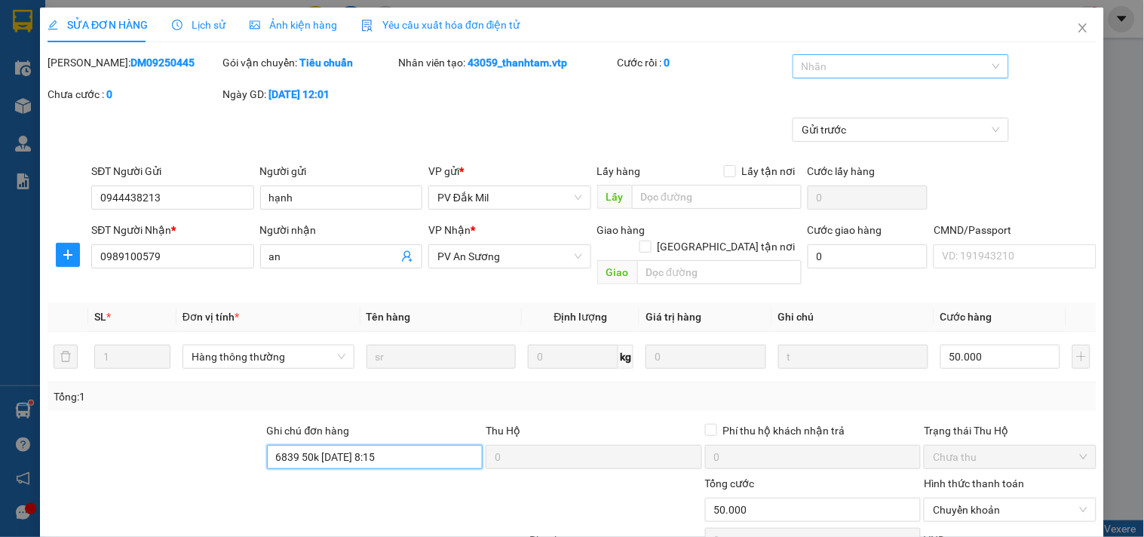
click at [949, 71] on div at bounding box center [894, 66] width 194 height 18
type input "6839 50k ngày 15/9 lúc 8:15"
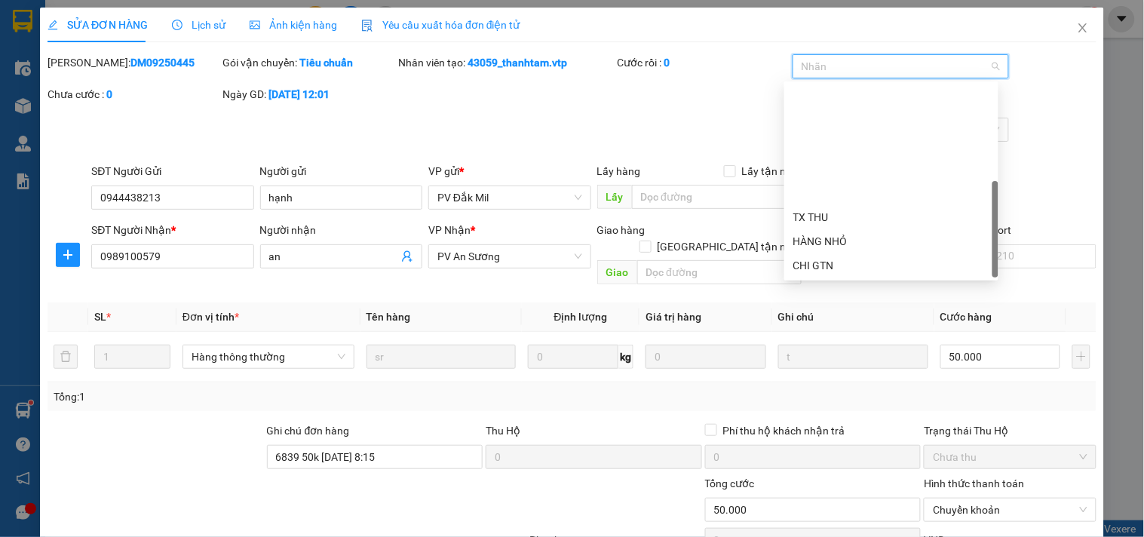
scroll to position [145, 0]
click at [860, 258] on div "CK 6839" at bounding box center [892, 265] width 196 height 17
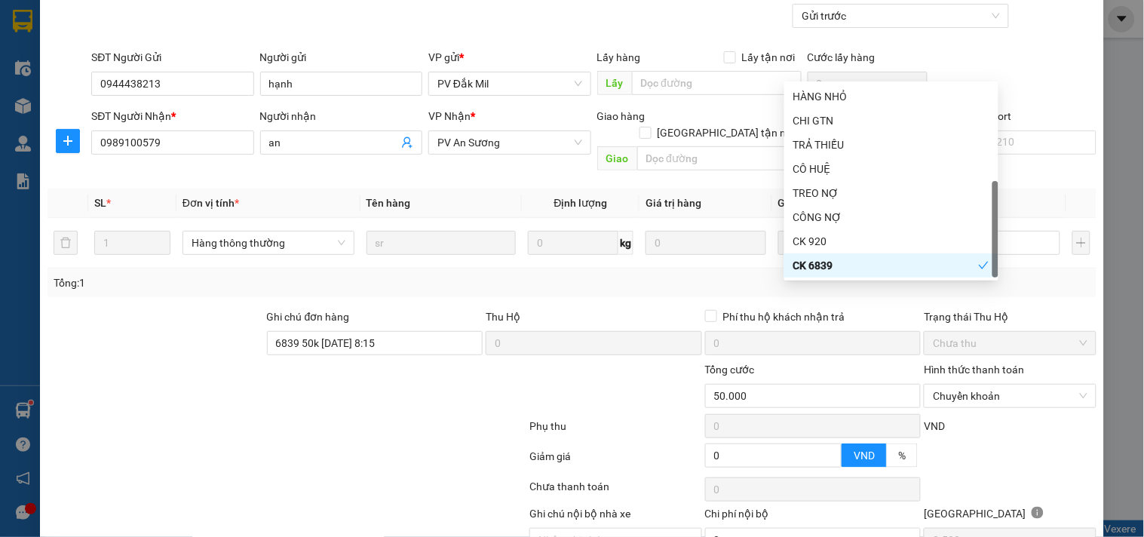
scroll to position [177, 0]
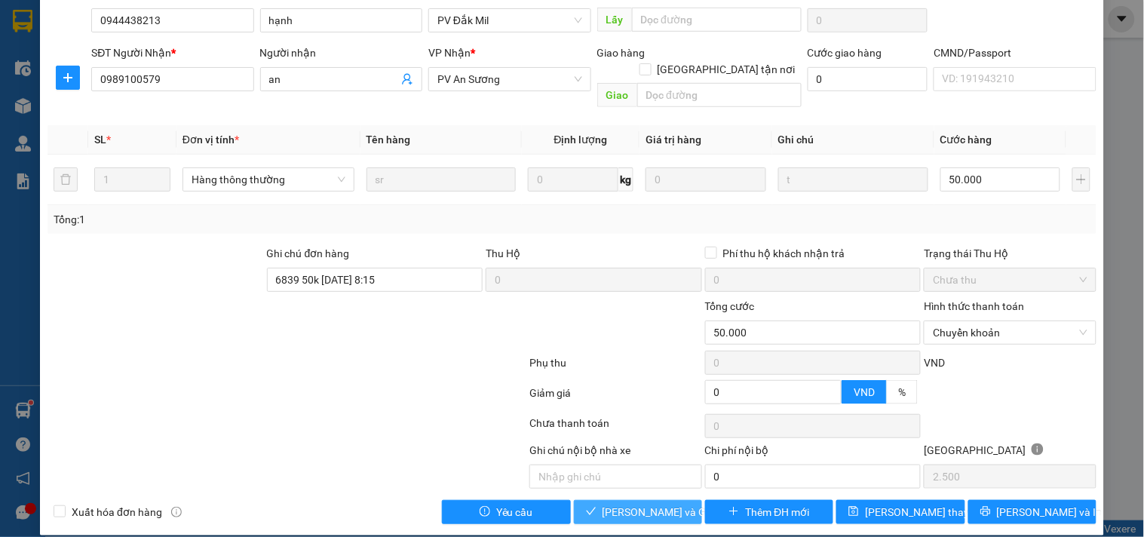
click at [656, 504] on span "Lưu và Giao hàng" at bounding box center [675, 512] width 145 height 17
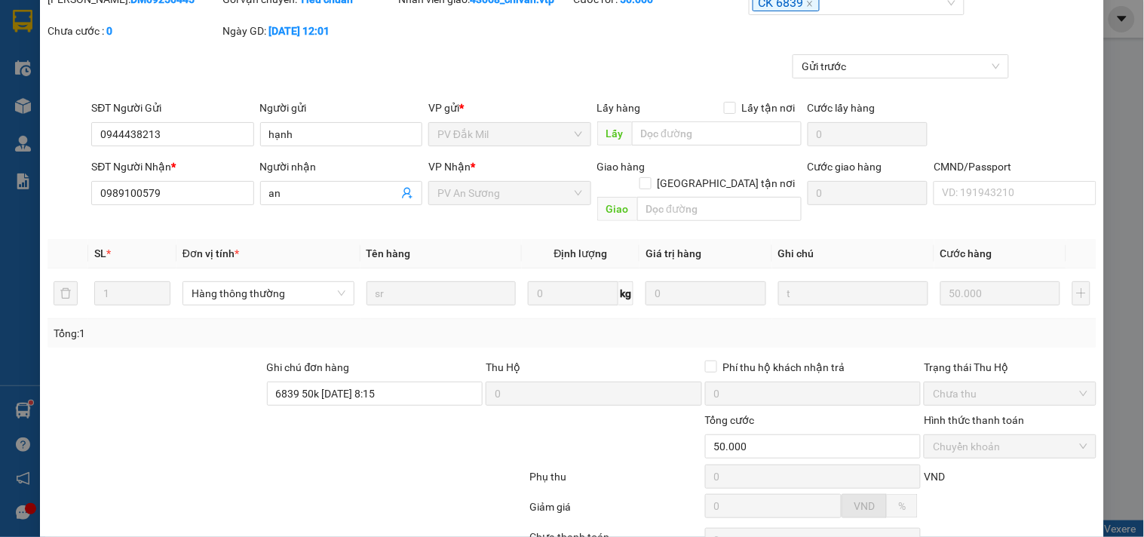
scroll to position [0, 0]
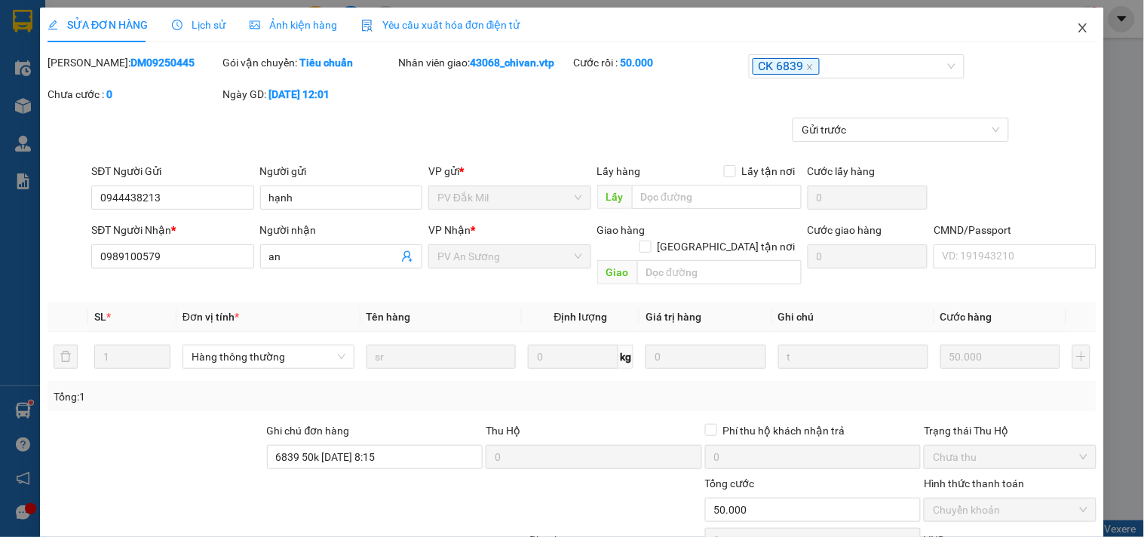
click at [1064, 25] on span "Close" at bounding box center [1083, 29] width 42 height 42
